Goal: Task Accomplishment & Management: Manage account settings

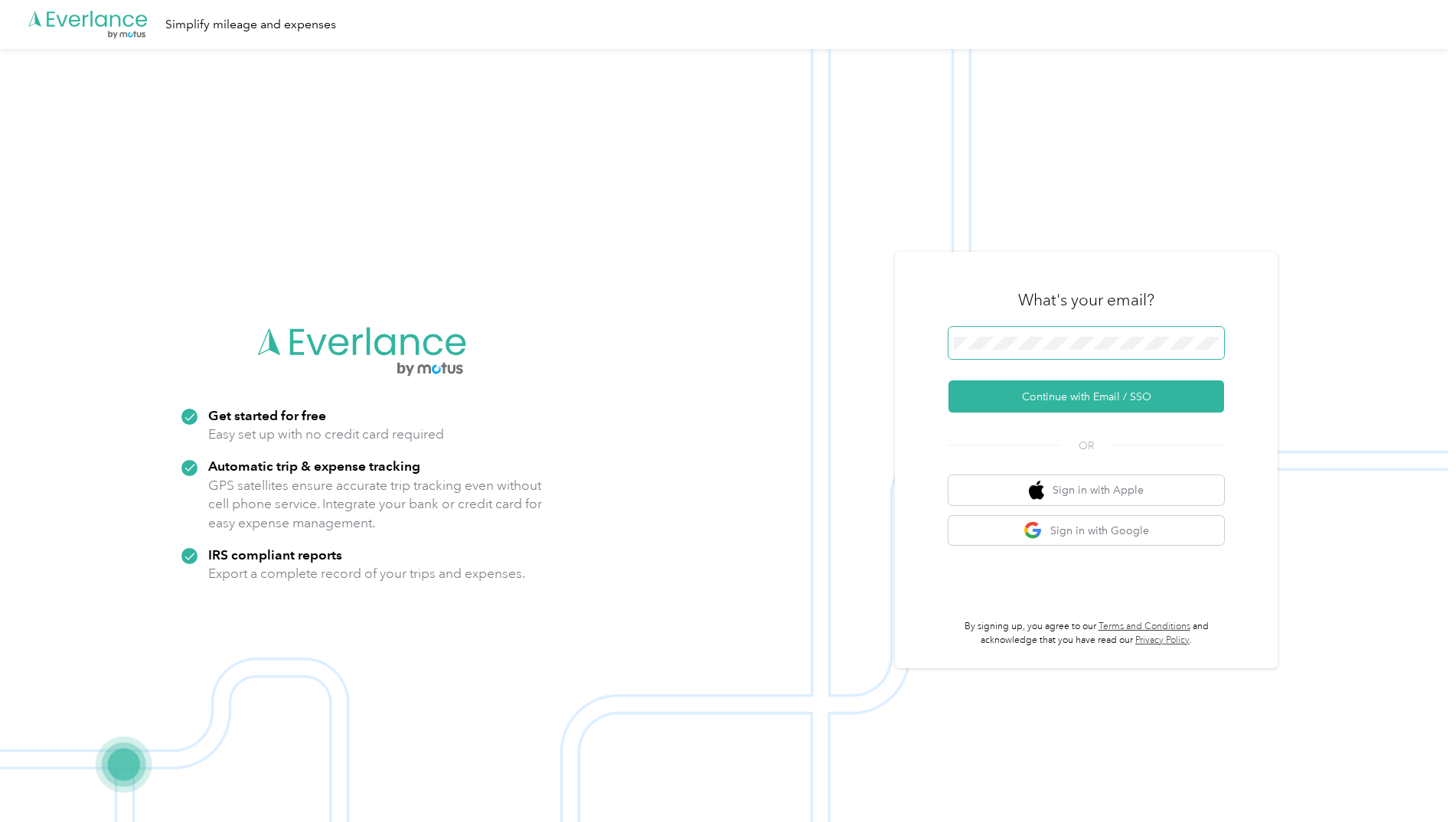
click at [1070, 327] on span at bounding box center [1086, 343] width 276 height 32
click at [1066, 404] on button "Continue with Email / SSO" at bounding box center [1086, 396] width 276 height 32
click at [1006, 333] on span at bounding box center [1086, 343] width 276 height 32
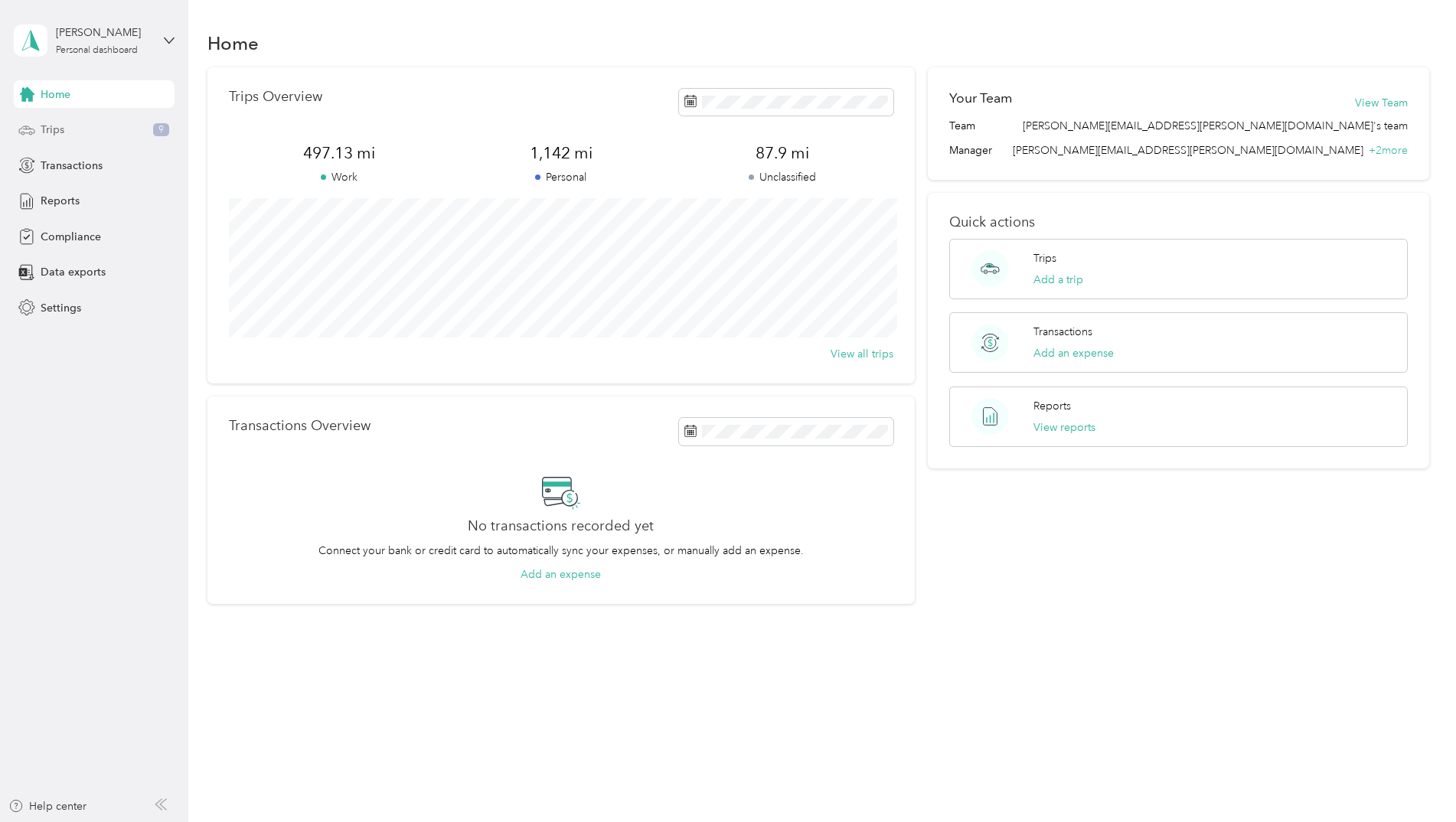
click at [99, 134] on div "Trips 9" at bounding box center [94, 131] width 161 height 28
